Goal: Information Seeking & Learning: Understand process/instructions

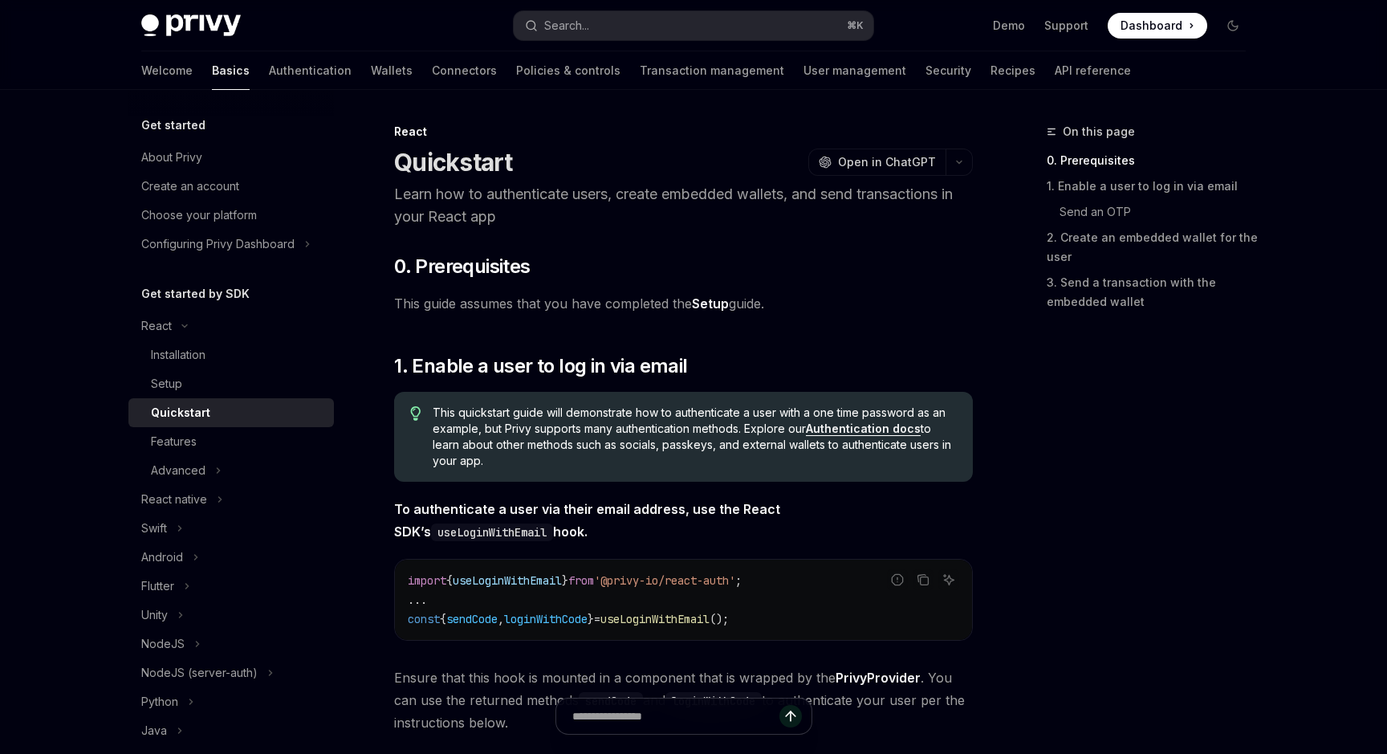
scroll to position [364, 0]
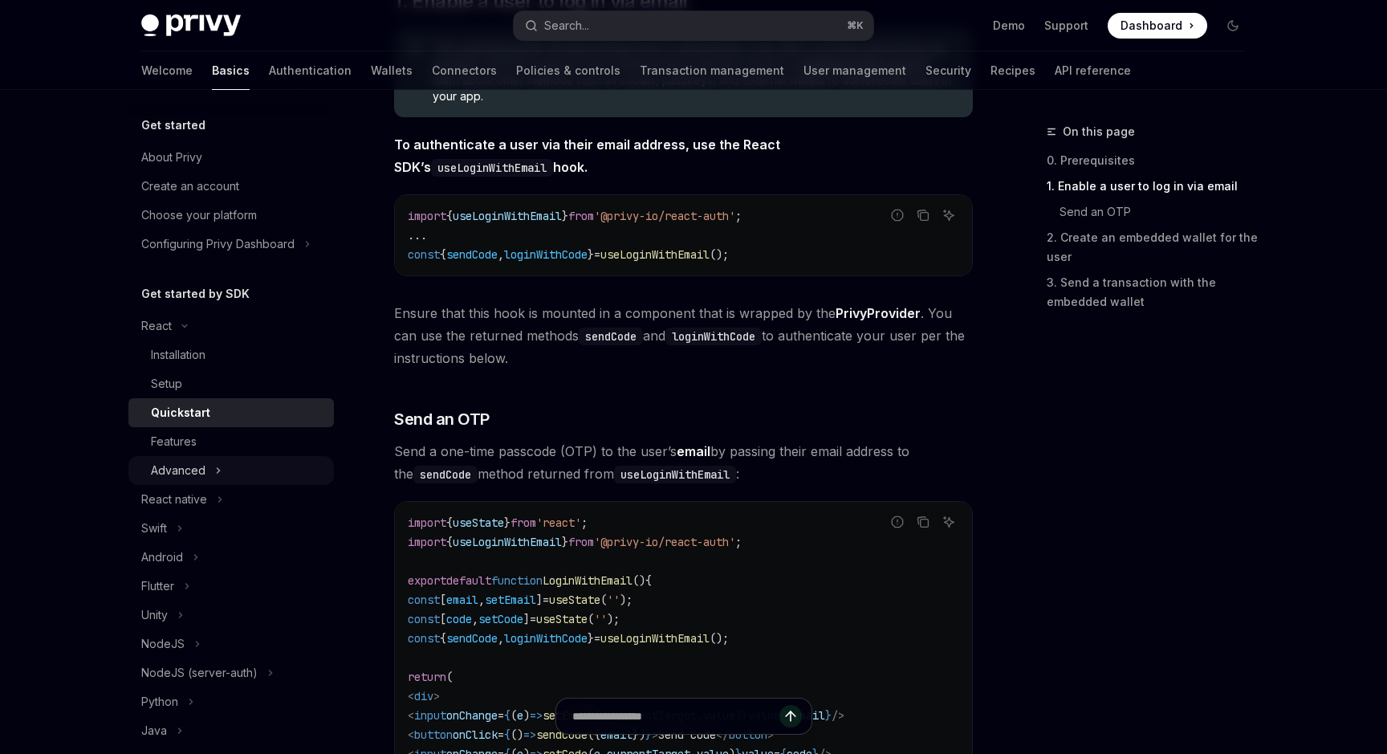
click at [258, 461] on button "Advanced" at bounding box center [230, 470] width 205 height 29
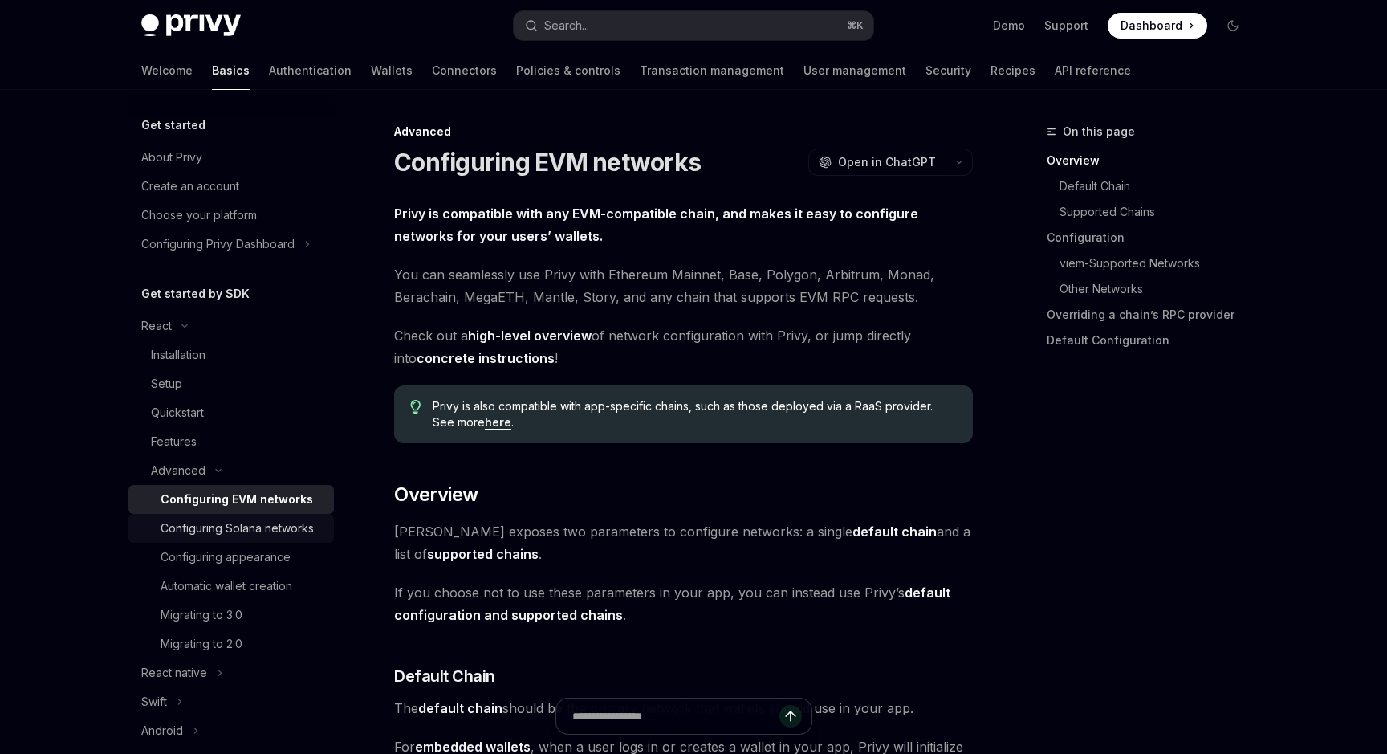
click at [255, 521] on div "Configuring Solana networks" at bounding box center [236, 527] width 153 height 19
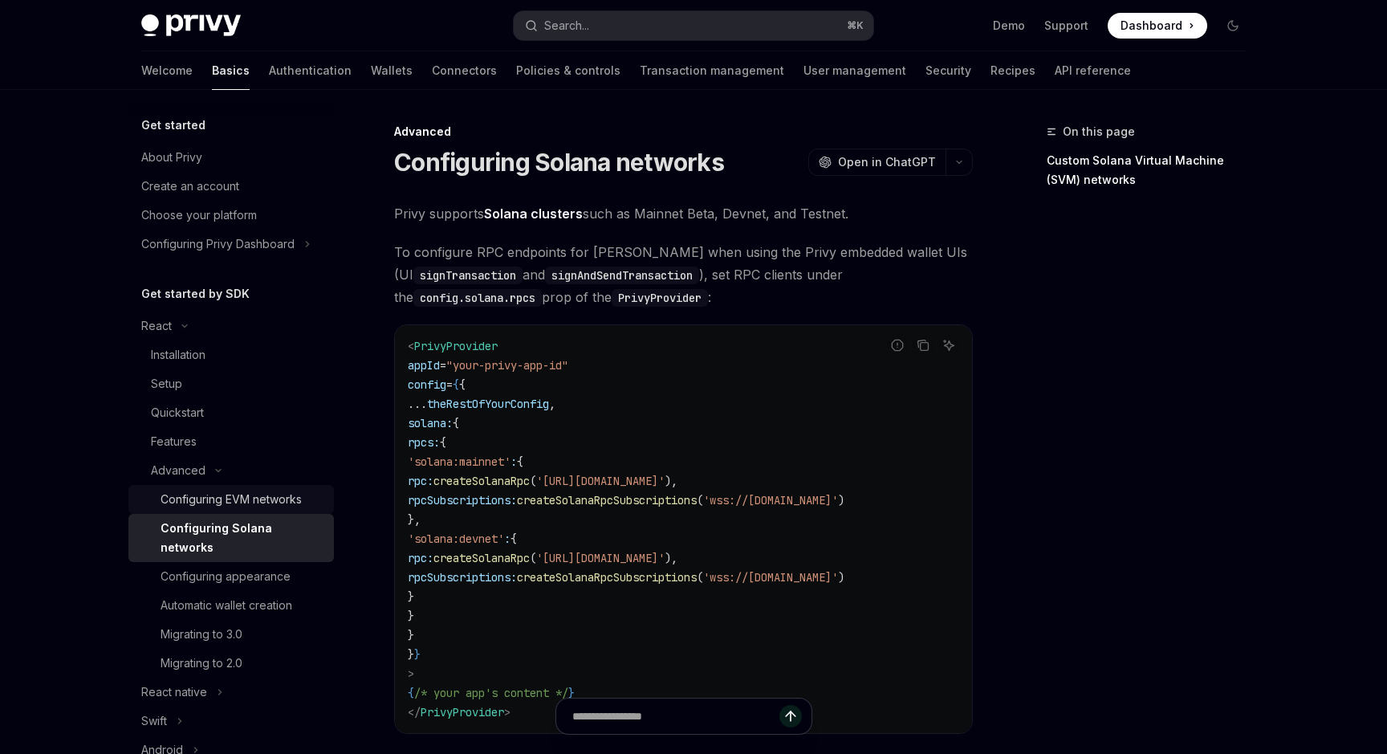
click at [264, 502] on div "Configuring EVM networks" at bounding box center [230, 498] width 141 height 19
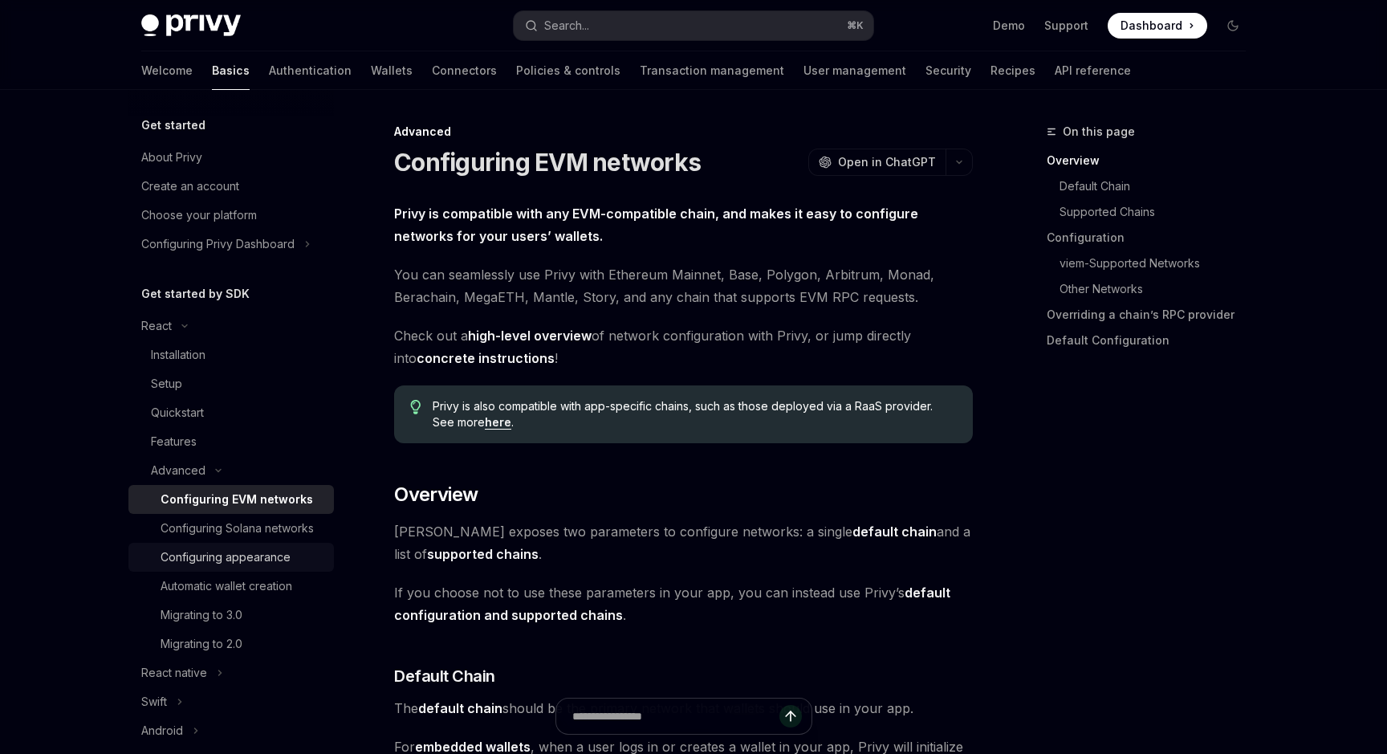
click at [239, 561] on div "Configuring appearance" at bounding box center [225, 556] width 130 height 19
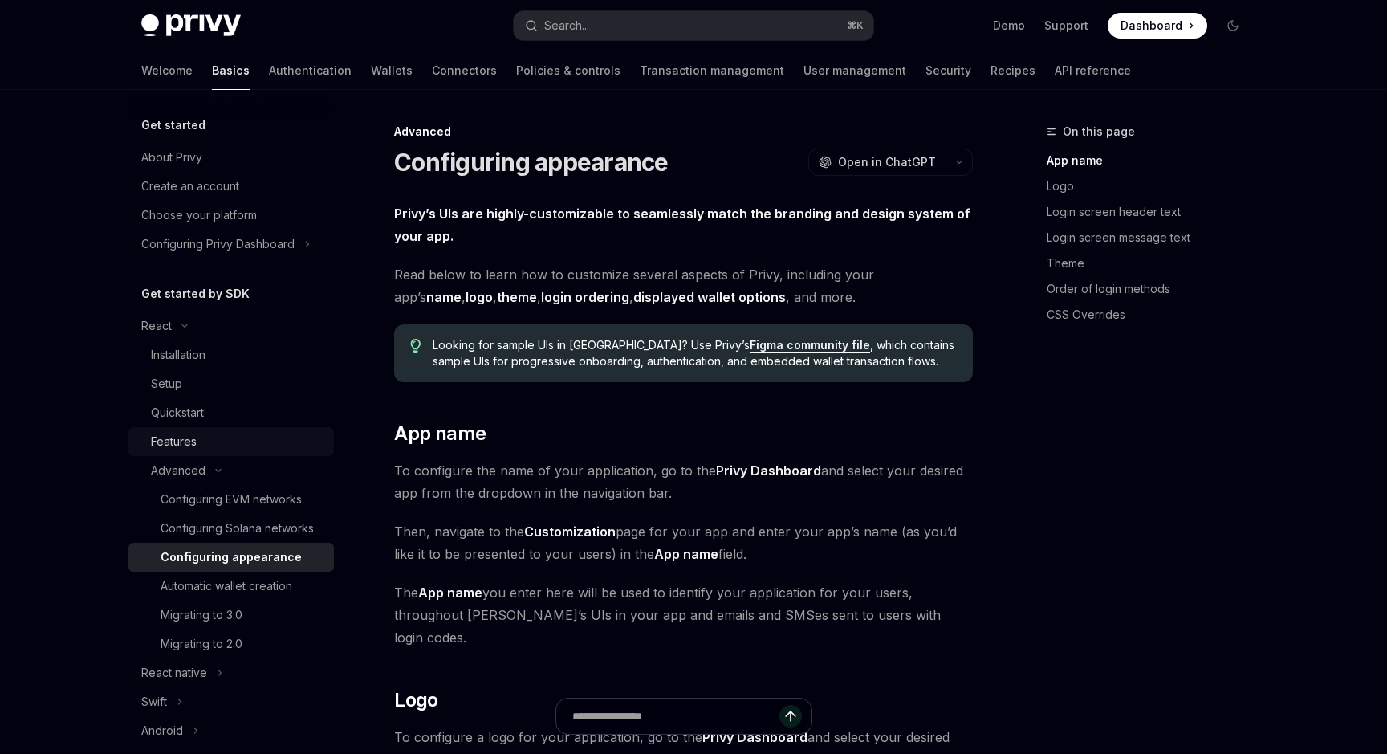
click at [206, 440] on div "Features" at bounding box center [237, 441] width 173 height 19
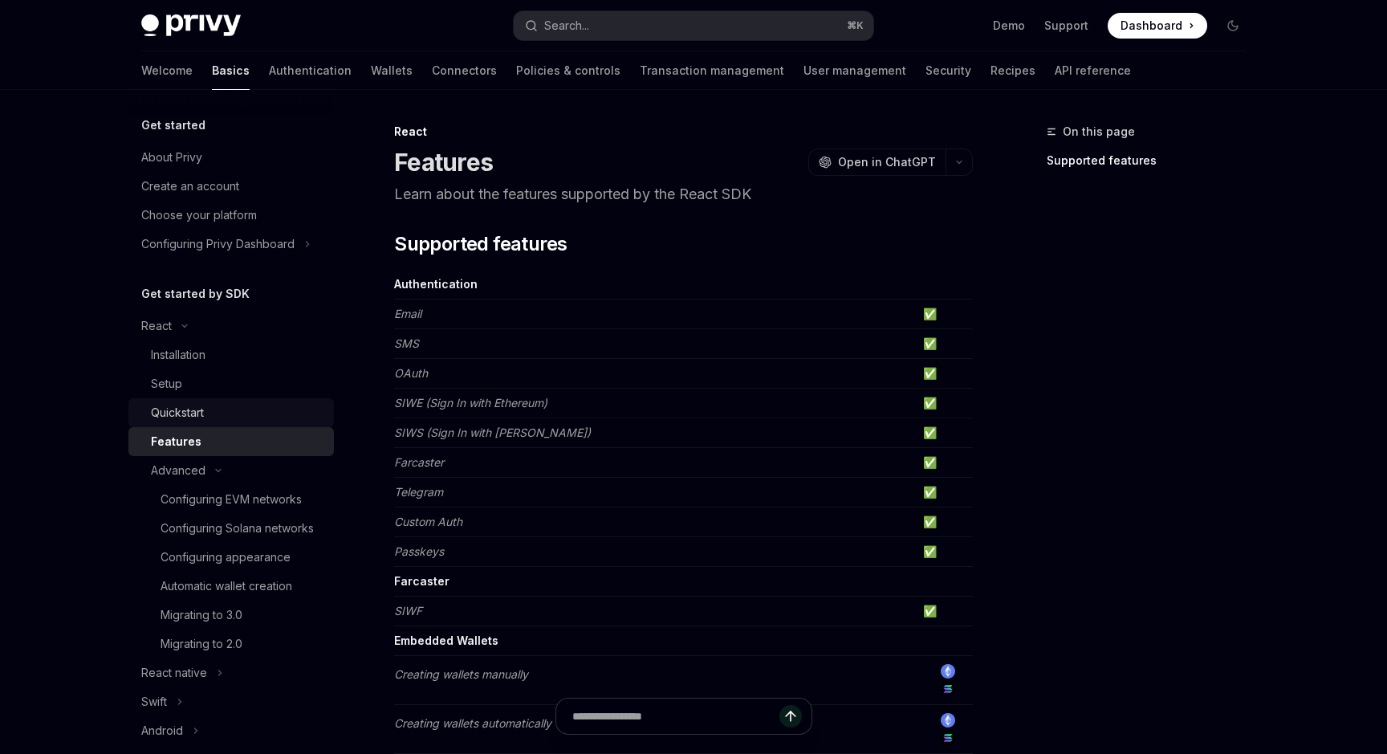
click at [218, 413] on div "Quickstart" at bounding box center [237, 412] width 173 height 19
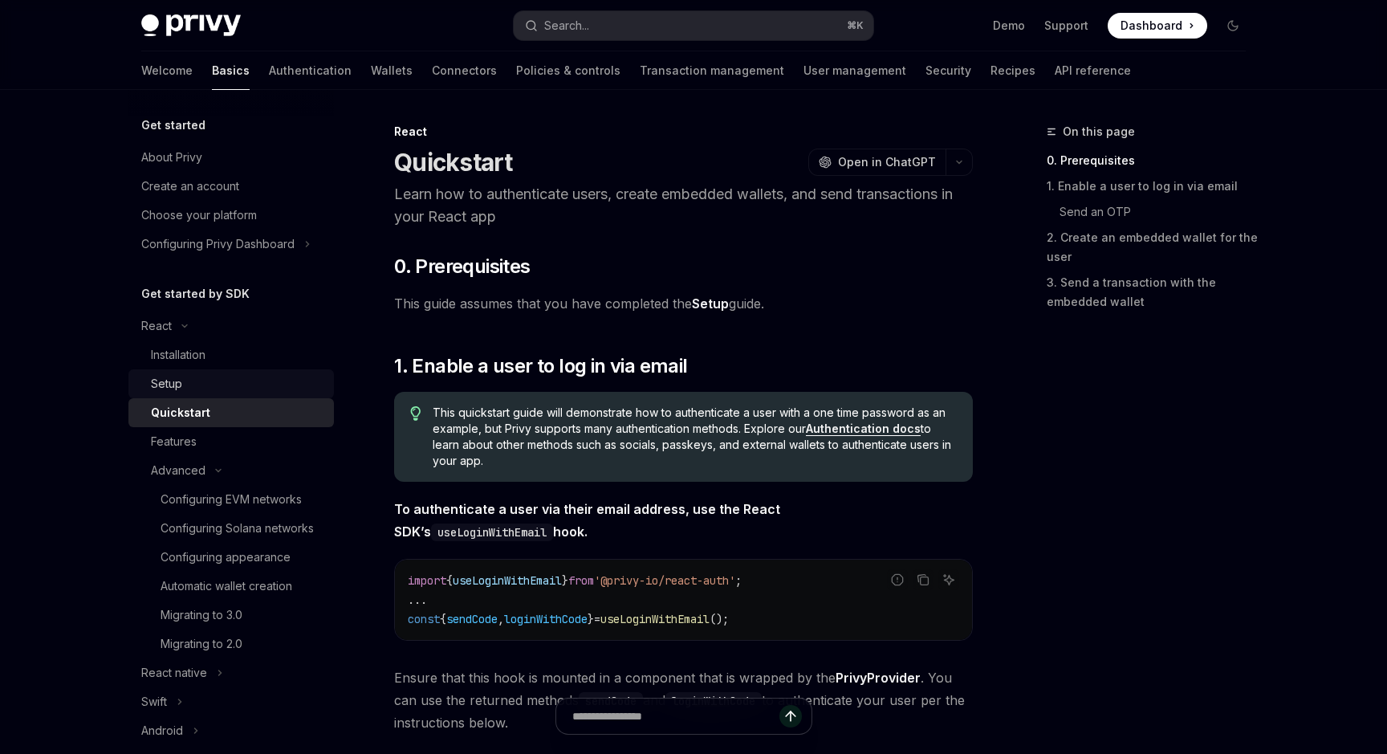
click at [228, 391] on div "Setup" at bounding box center [237, 383] width 173 height 19
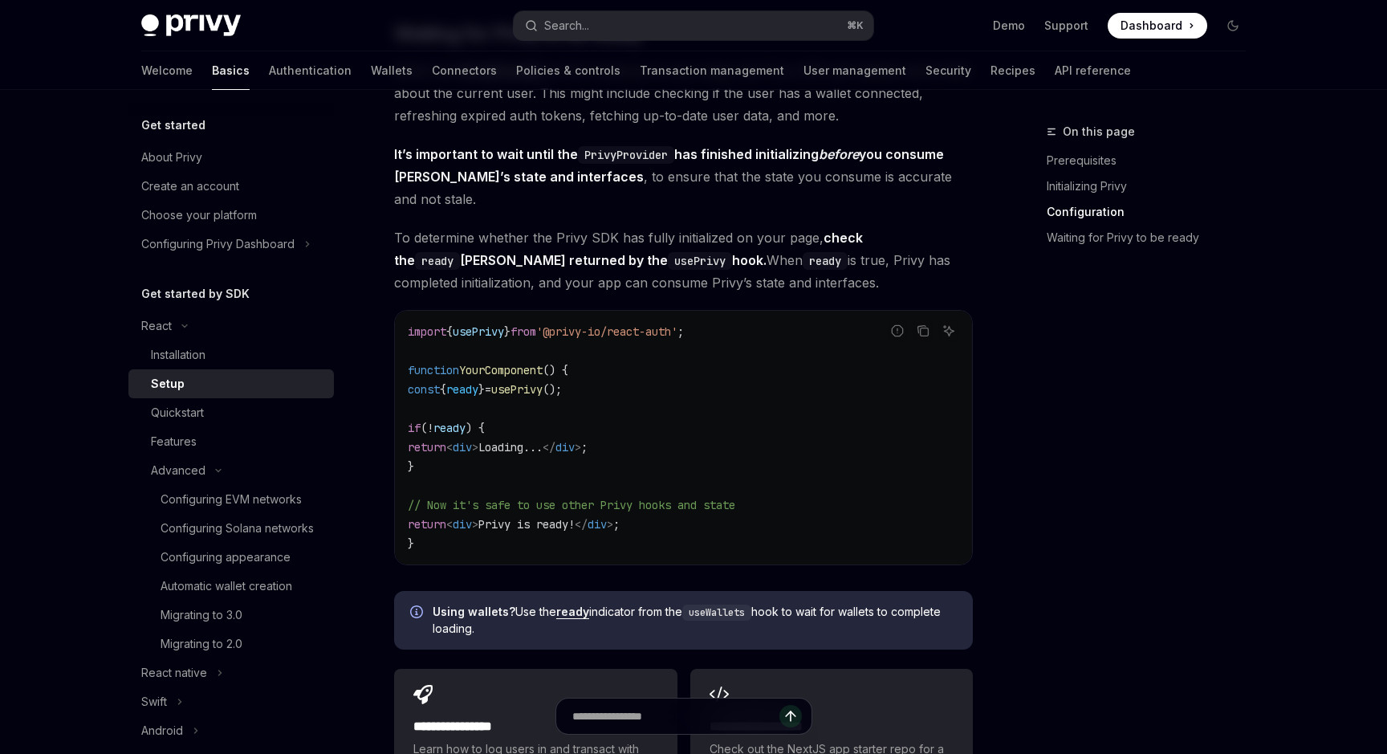
scroll to position [1676, 0]
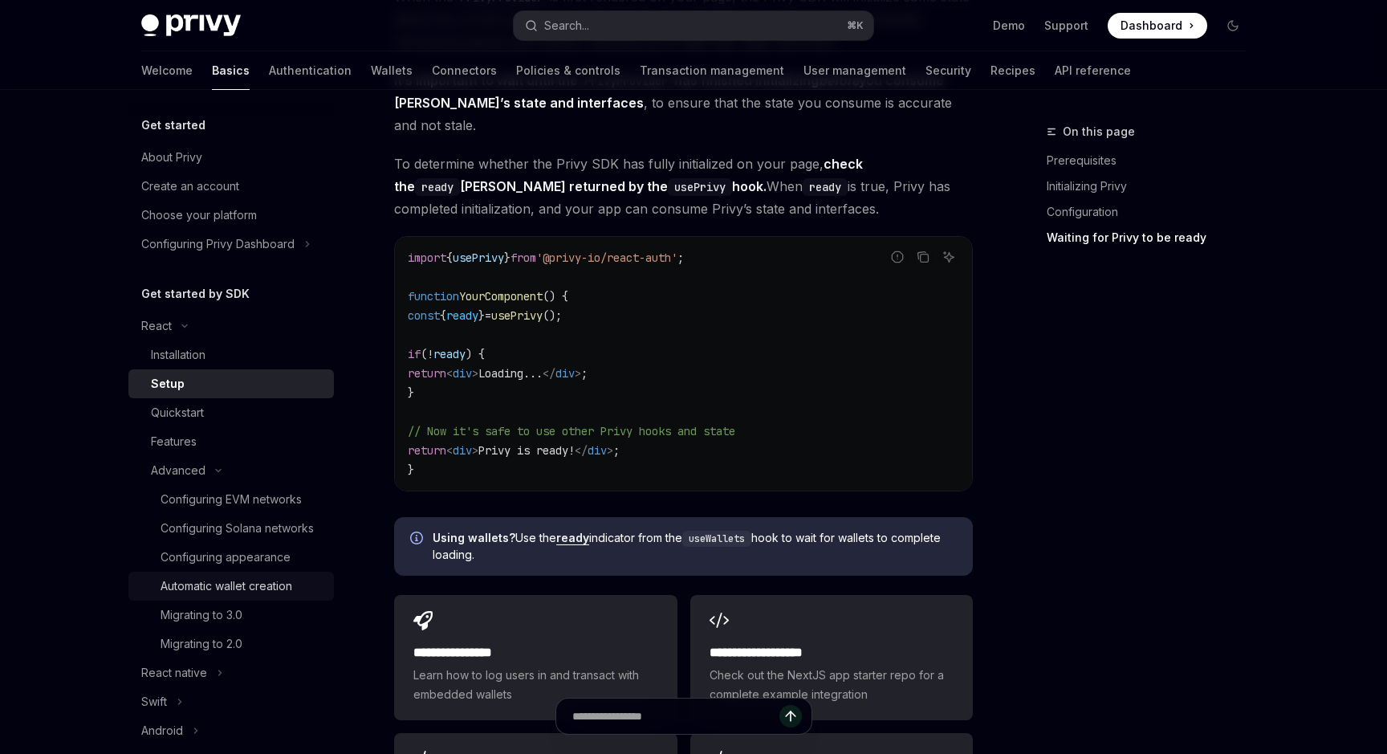
click at [239, 594] on div "Automatic wallet creation" at bounding box center [226, 585] width 132 height 19
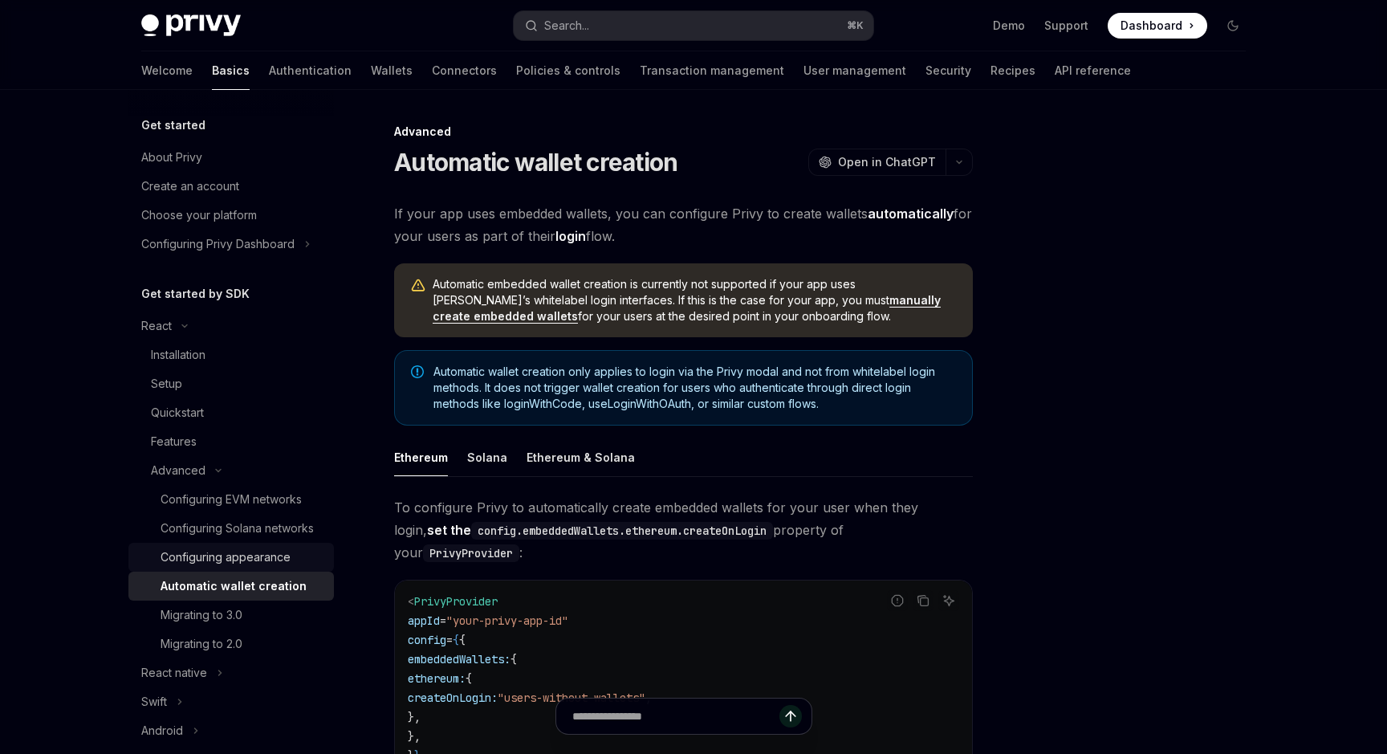
click at [255, 566] on link "Configuring appearance" at bounding box center [230, 556] width 205 height 29
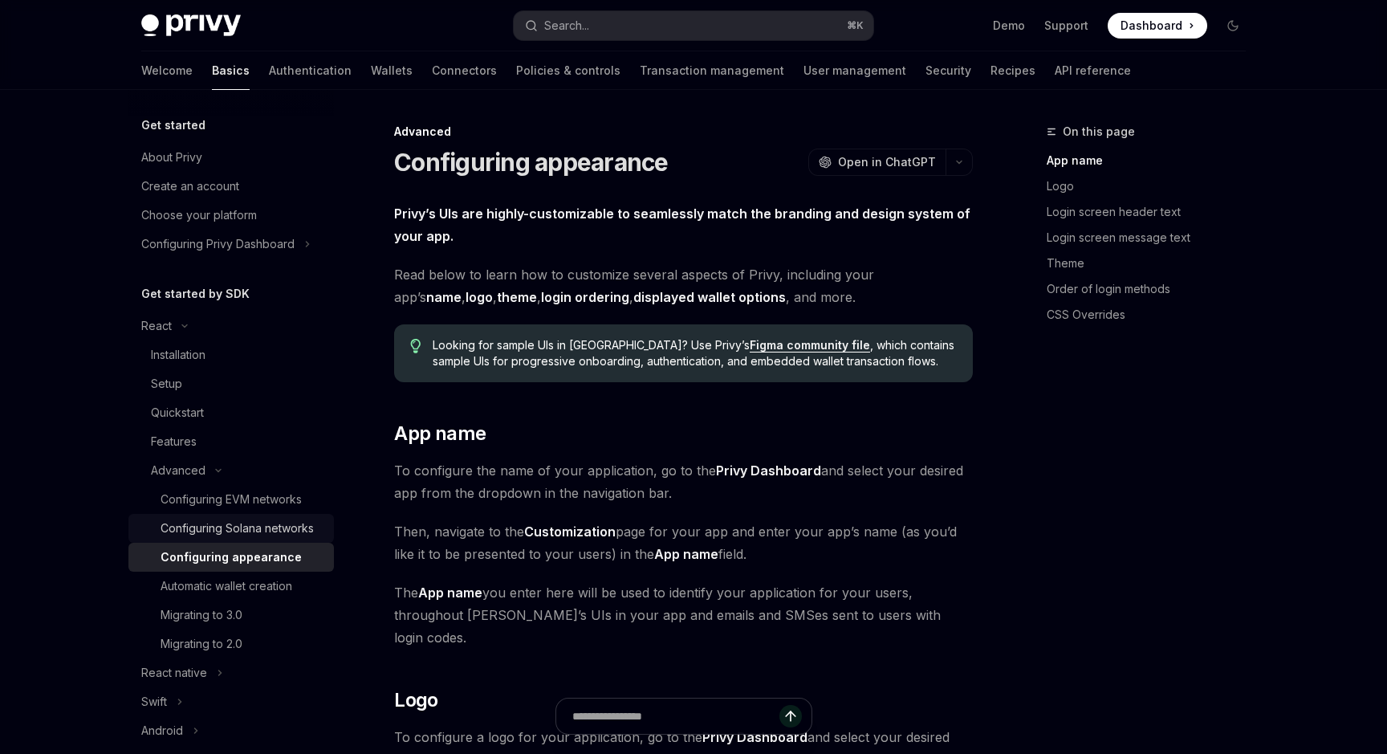
click at [266, 536] on div "Configuring Solana networks" at bounding box center [236, 527] width 153 height 19
type textarea "*"
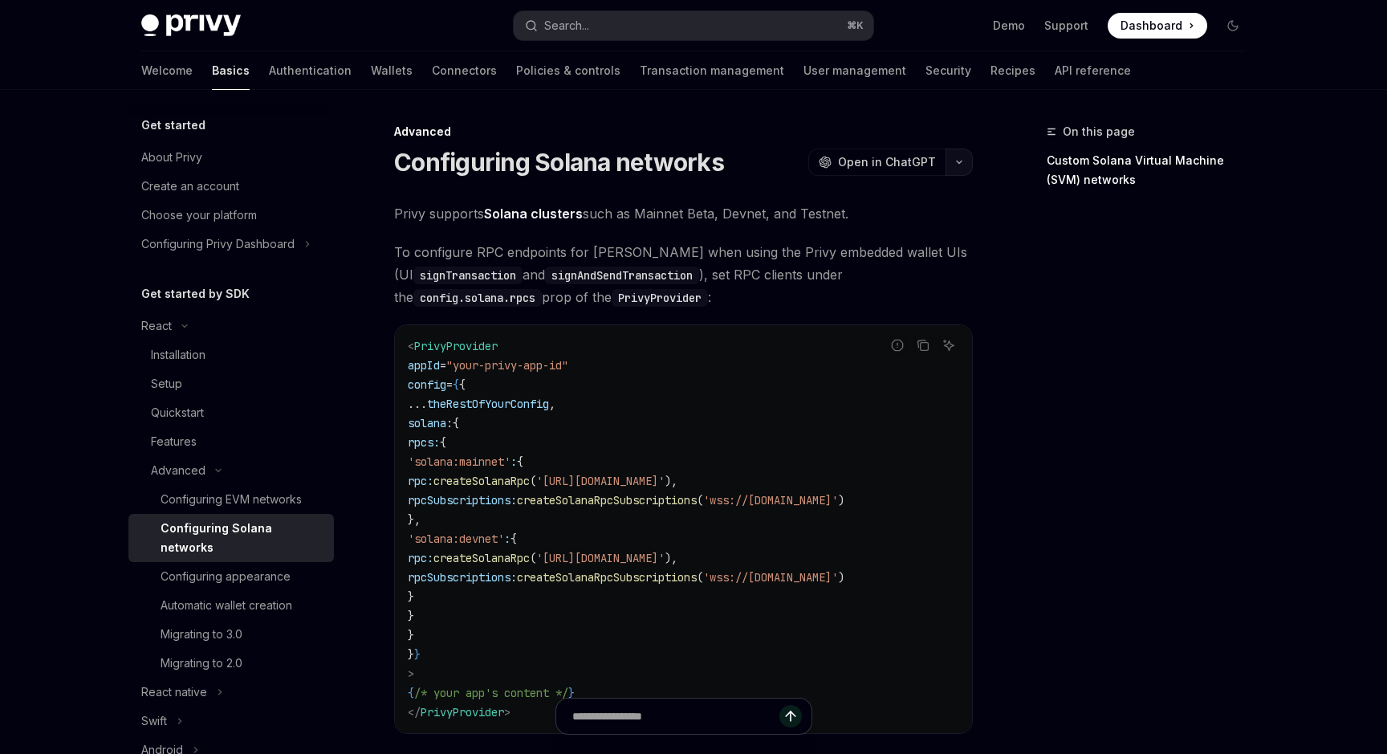
click at [958, 165] on button "button" at bounding box center [958, 161] width 27 height 27
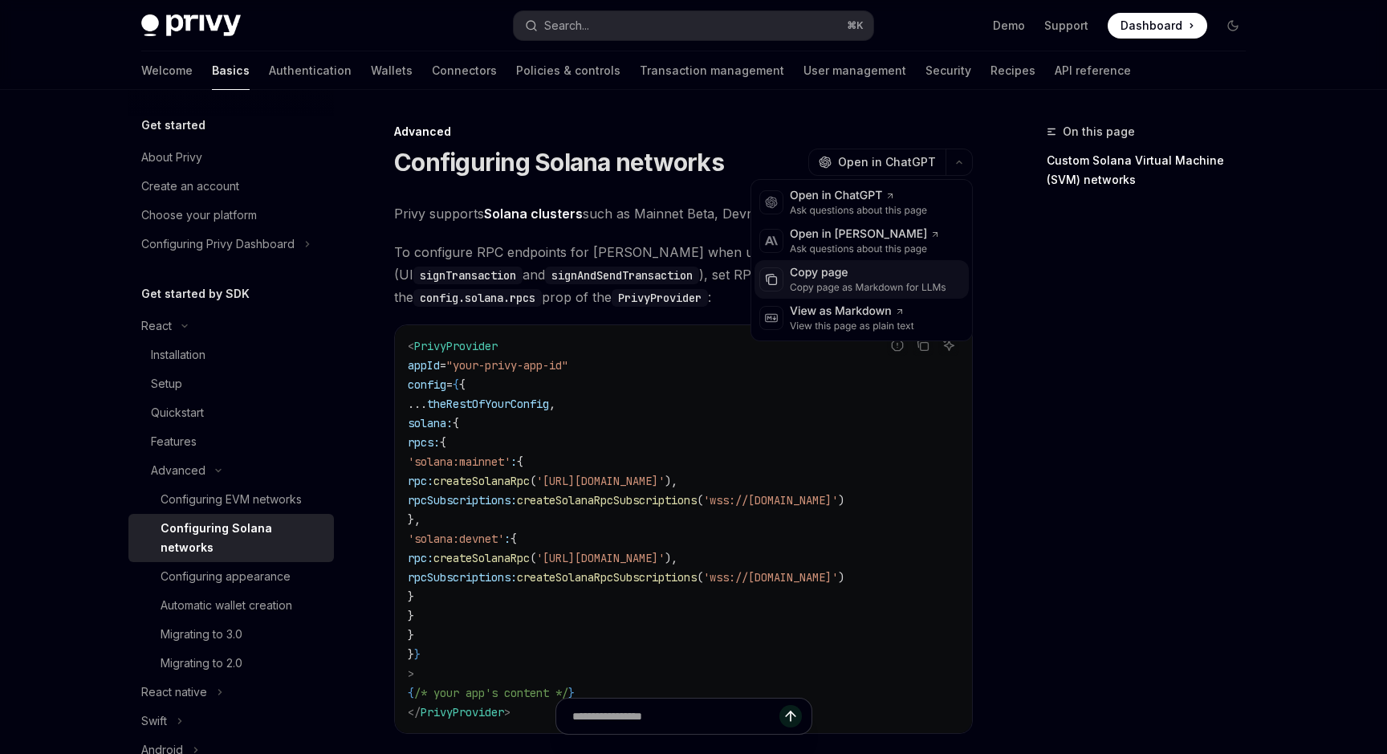
click at [819, 276] on div "Copy page" at bounding box center [868, 273] width 156 height 16
click at [968, 151] on button "button" at bounding box center [958, 161] width 27 height 27
click at [863, 282] on div "Copy page as Markdown for LLMs" at bounding box center [868, 287] width 156 height 13
